Goal: Task Accomplishment & Management: Manage account settings

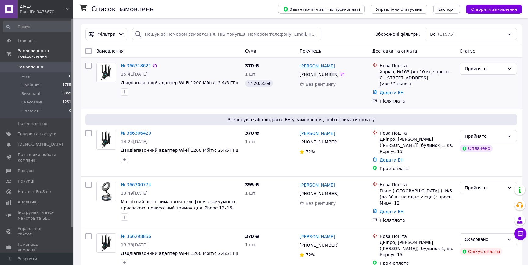
click at [323, 68] on link "[PERSON_NAME]" at bounding box center [316, 66] width 35 height 6
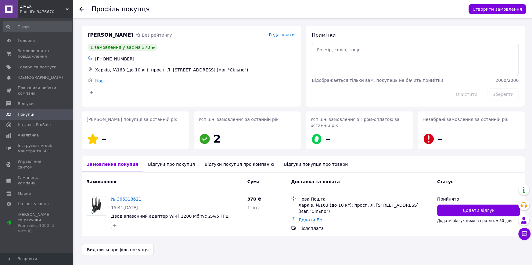
click at [154, 165] on div "Відгуки про покупця" at bounding box center [171, 164] width 56 height 16
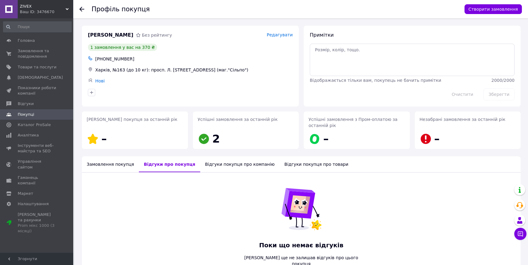
click at [107, 166] on div "Замовлення покупця" at bounding box center [110, 164] width 57 height 16
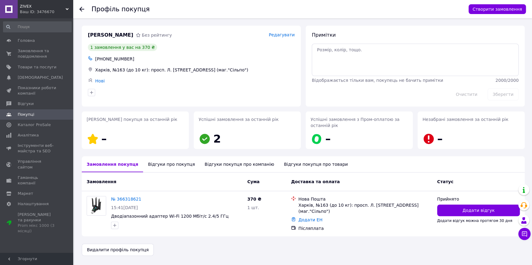
click at [213, 186] on div "Замовлення" at bounding box center [164, 181] width 161 height 11
click at [18, 52] on span "Замовлення та повідомлення" at bounding box center [37, 53] width 39 height 11
